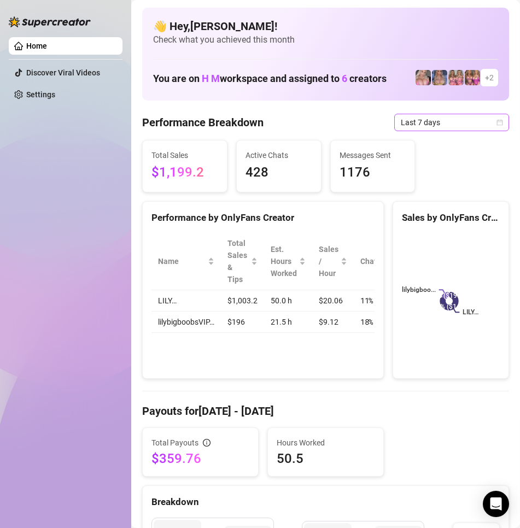
click at [497, 125] on icon "calendar" at bounding box center [500, 122] width 7 height 7
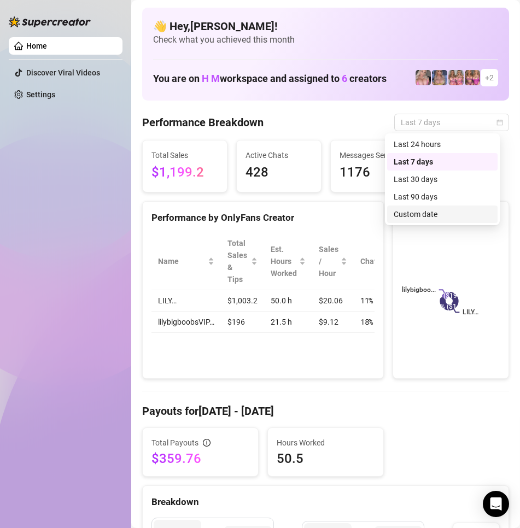
click at [416, 210] on div "Custom date" at bounding box center [442, 214] width 97 height 12
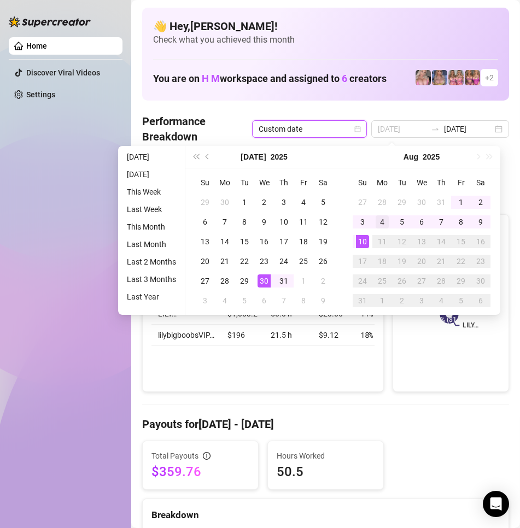
type input "[DATE]"
click at [379, 220] on div "4" at bounding box center [382, 222] width 13 height 13
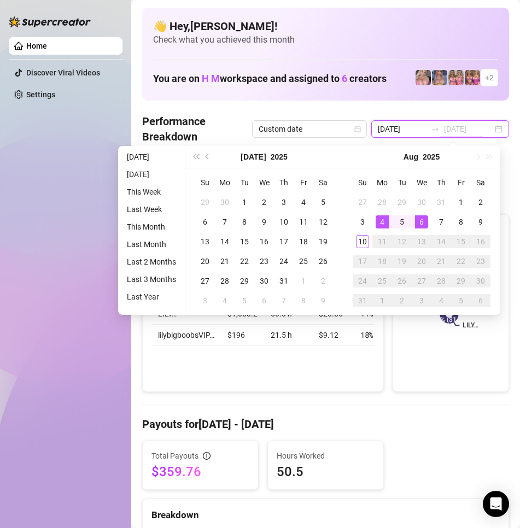
type input "[DATE]"
click at [367, 242] on div "10" at bounding box center [362, 241] width 13 height 13
type input "[DATE]"
